Goal: Information Seeking & Learning: Compare options

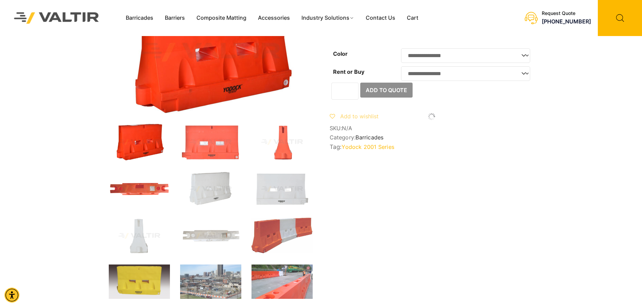
scroll to position [68, 0]
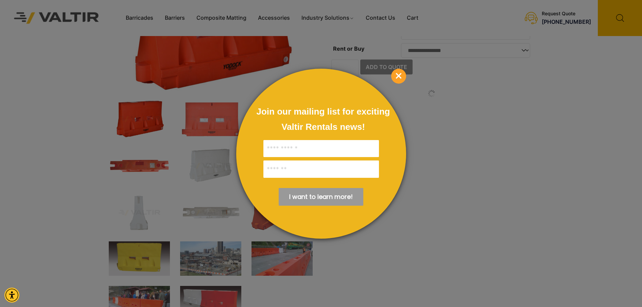
click at [393, 69] on p "×" at bounding box center [398, 76] width 15 height 15
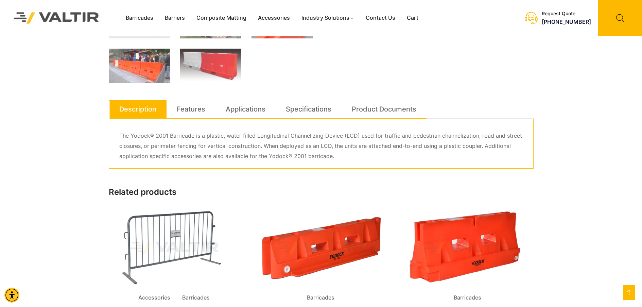
scroll to position [306, 0]
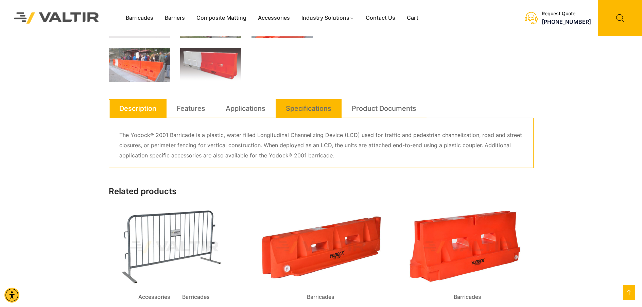
click at [318, 113] on link "Specifications" at bounding box center [309, 108] width 46 height 18
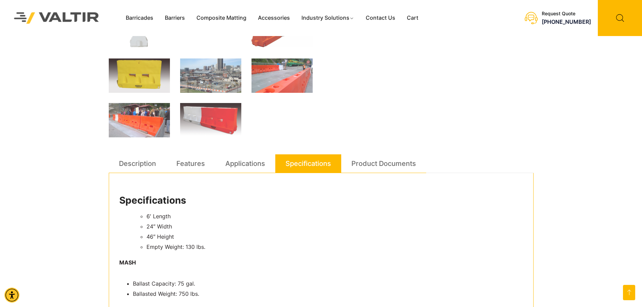
scroll to position [238, 0]
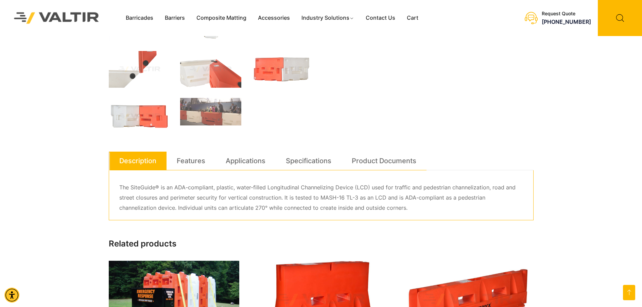
scroll to position [306, 0]
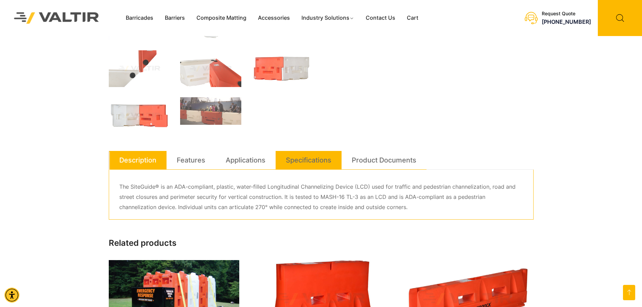
click at [311, 161] on link "Specifications" at bounding box center [309, 160] width 46 height 18
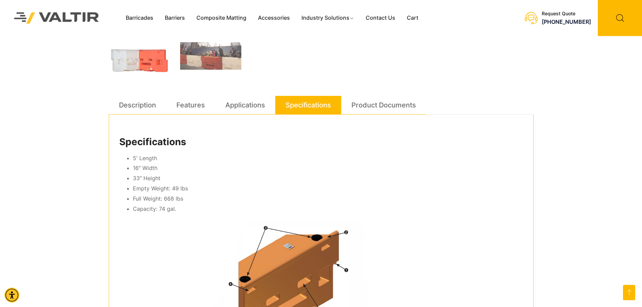
scroll to position [374, 0]
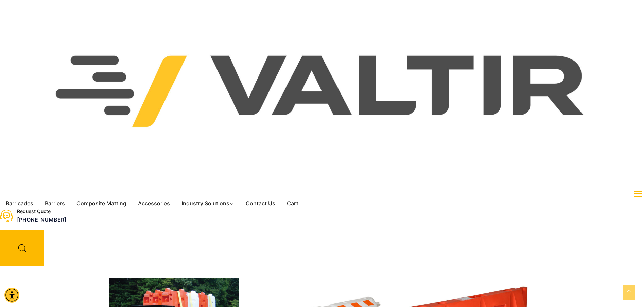
scroll to position [238, 0]
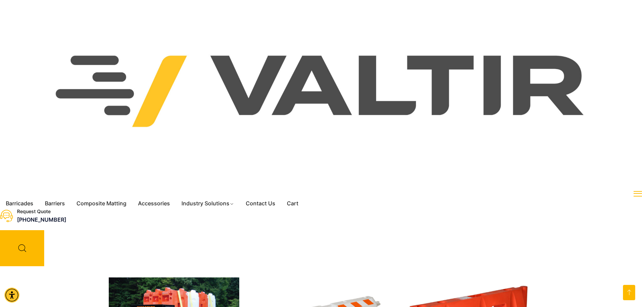
click at [319, 191] on link "Specifications" at bounding box center [309, 188] width 46 height 18
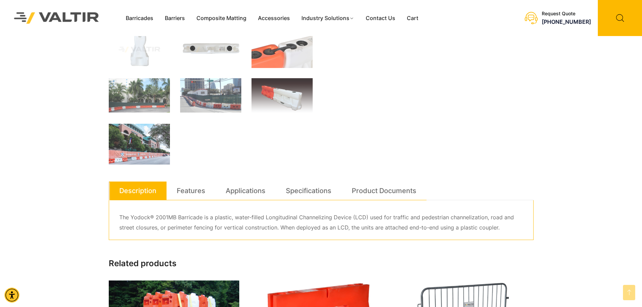
scroll to position [238, 0]
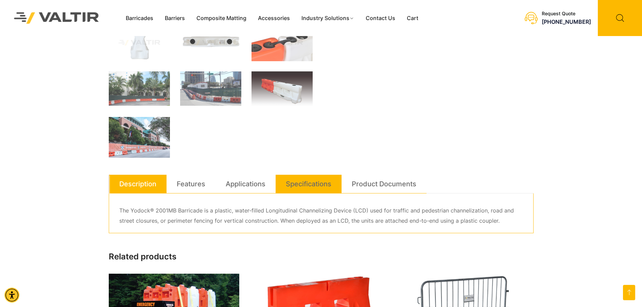
click at [304, 183] on link "Specifications" at bounding box center [309, 184] width 46 height 18
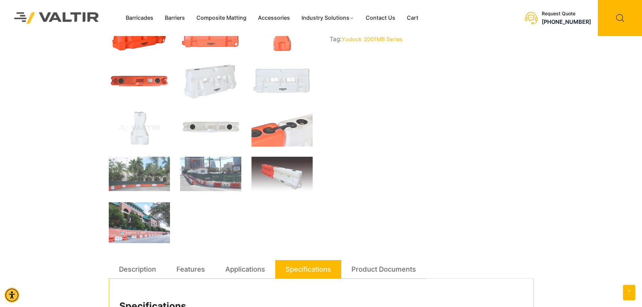
scroll to position [136, 0]
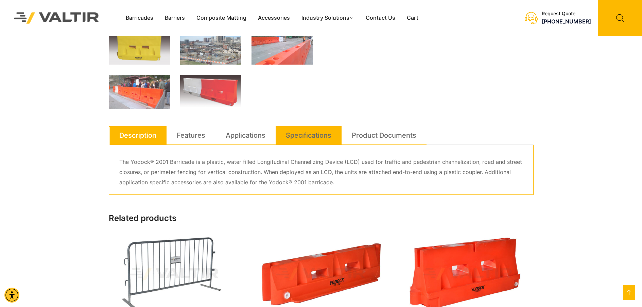
scroll to position [272, 0]
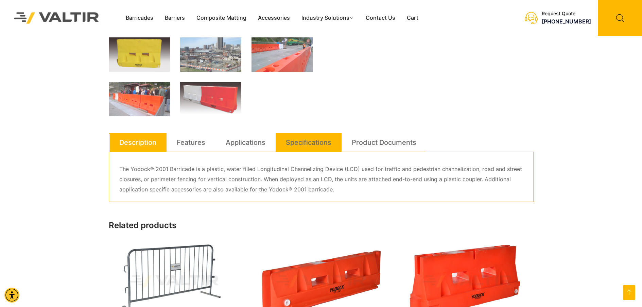
click at [310, 145] on link "Specifications" at bounding box center [309, 142] width 46 height 18
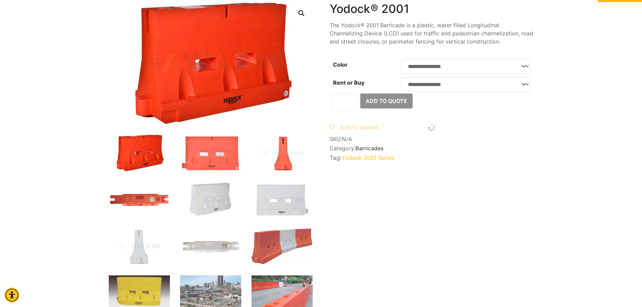
scroll to position [0, 0]
